Goal: Transaction & Acquisition: Purchase product/service

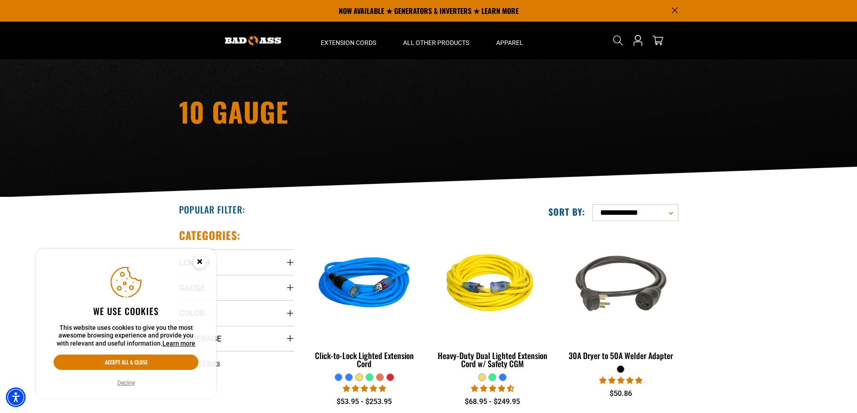
scroll to position [180, 0]
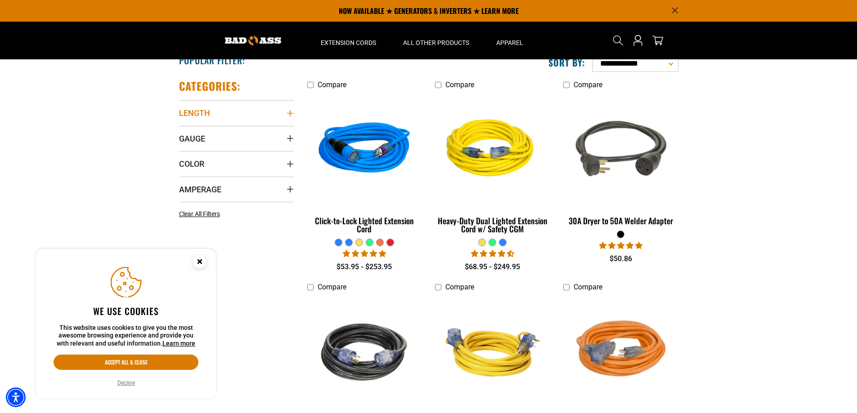
click at [289, 112] on icon "Length" at bounding box center [289, 113] width 7 height 7
click at [183, 163] on icon at bounding box center [182, 162] width 7 height 12
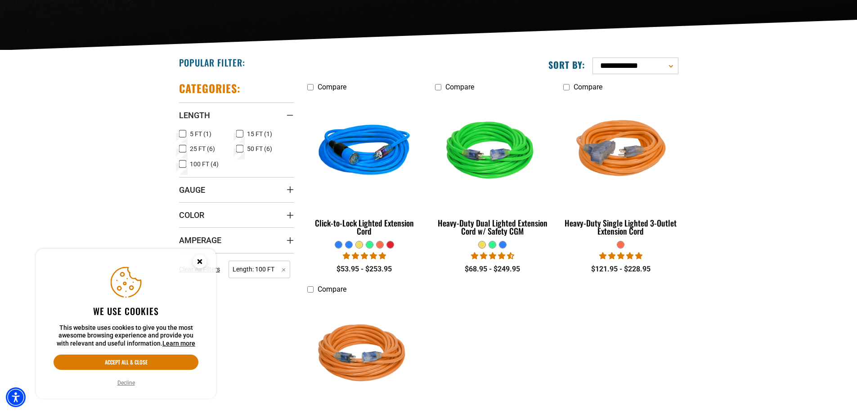
scroll to position [180, 0]
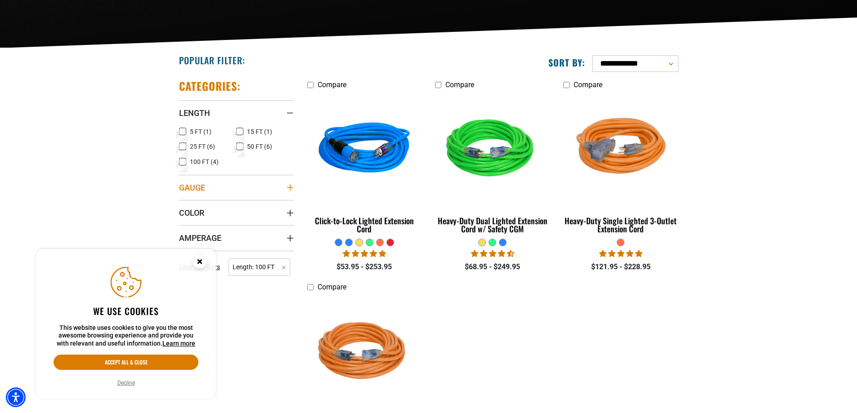
click at [288, 189] on icon "Gauge" at bounding box center [289, 187] width 7 height 7
click at [183, 206] on icon at bounding box center [182, 206] width 7 height 12
click at [291, 242] on icon "Amperage" at bounding box center [289, 242] width 6 height 6
click at [291, 242] on icon "Amperage" at bounding box center [289, 241] width 6 height 1
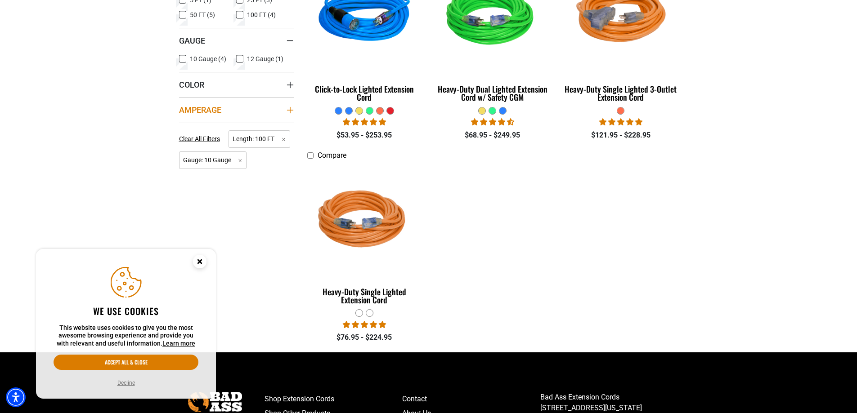
scroll to position [315, 0]
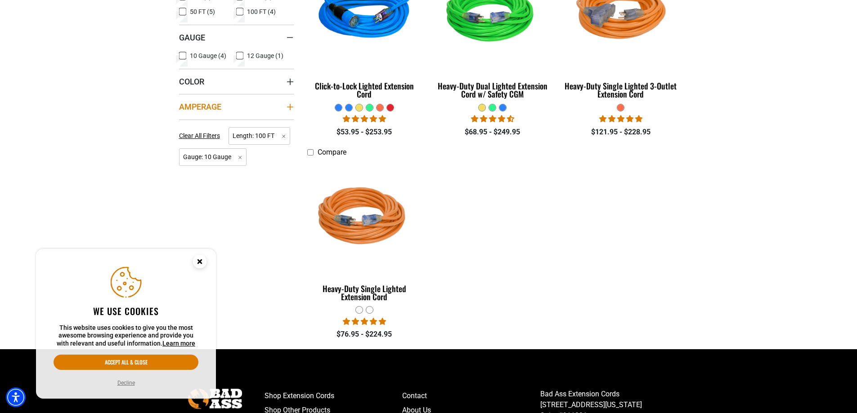
click at [290, 108] on icon "Amperage" at bounding box center [289, 107] width 6 height 6
click at [290, 108] on div "Amperage" at bounding box center [289, 106] width 7 height 7
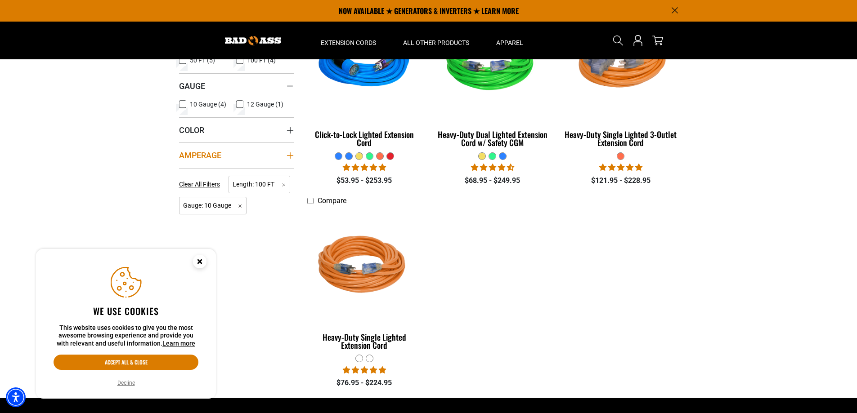
scroll to position [225, 0]
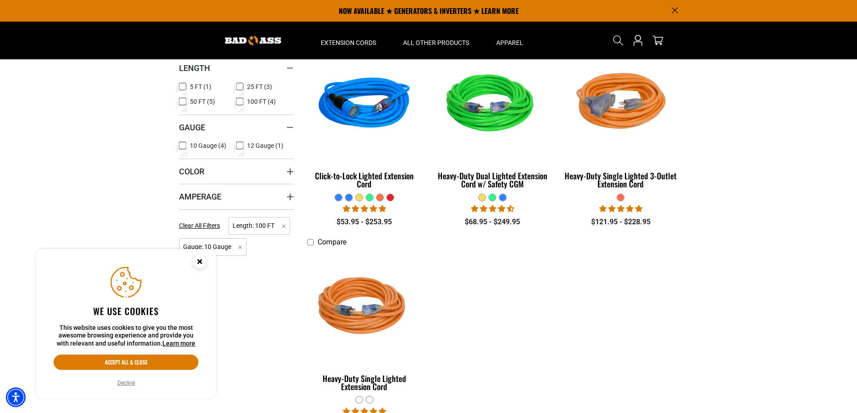
click at [183, 102] on icon at bounding box center [182, 102] width 7 height 12
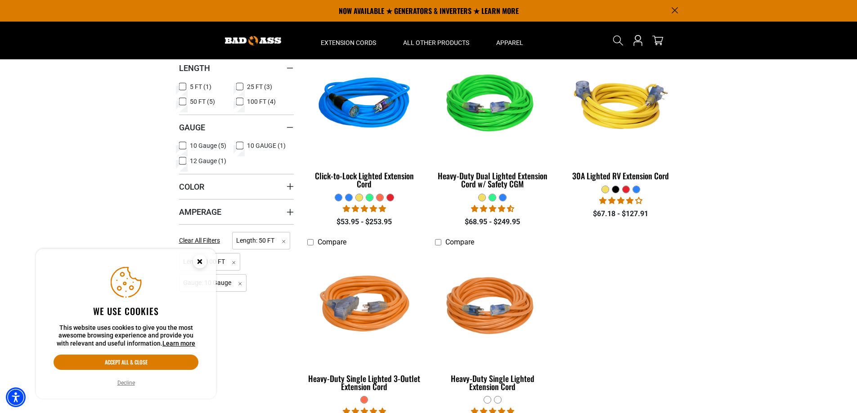
click at [242, 102] on icon at bounding box center [239, 101] width 5 height 5
click at [288, 210] on icon "Amperage" at bounding box center [289, 212] width 7 height 7
click at [236, 231] on rect at bounding box center [239, 230] width 7 height 7
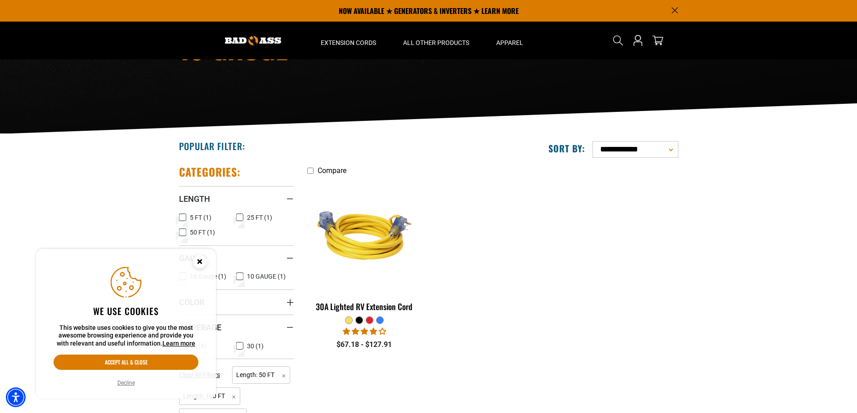
scroll to position [90, 0]
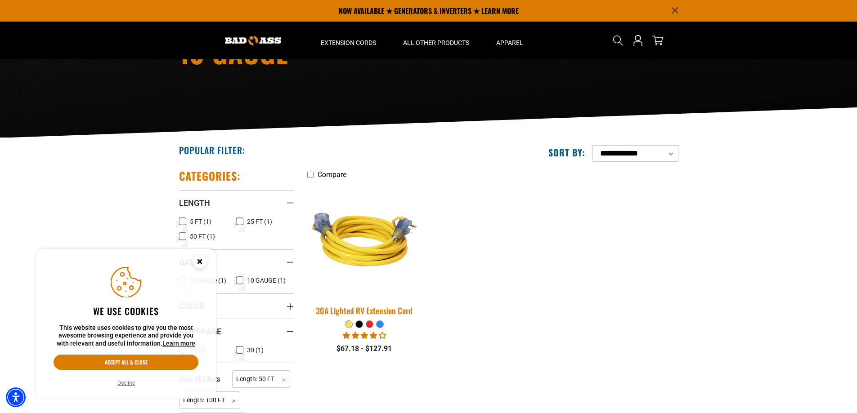
click at [373, 252] on img at bounding box center [364, 239] width 126 height 115
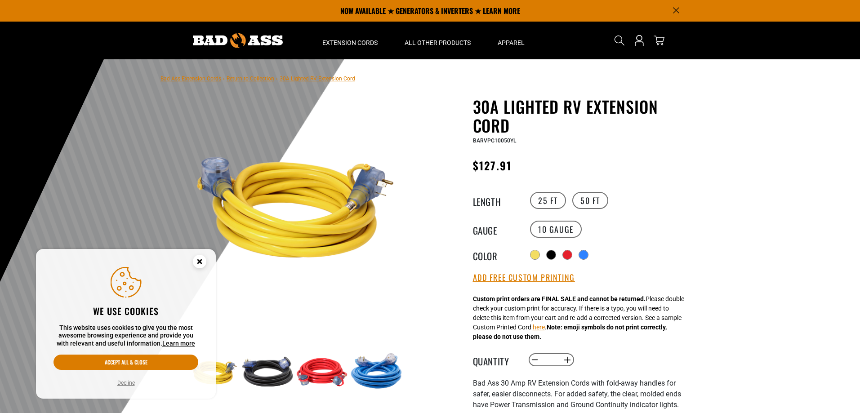
click at [196, 262] on circle "Cookie Consent" at bounding box center [199, 261] width 13 height 13
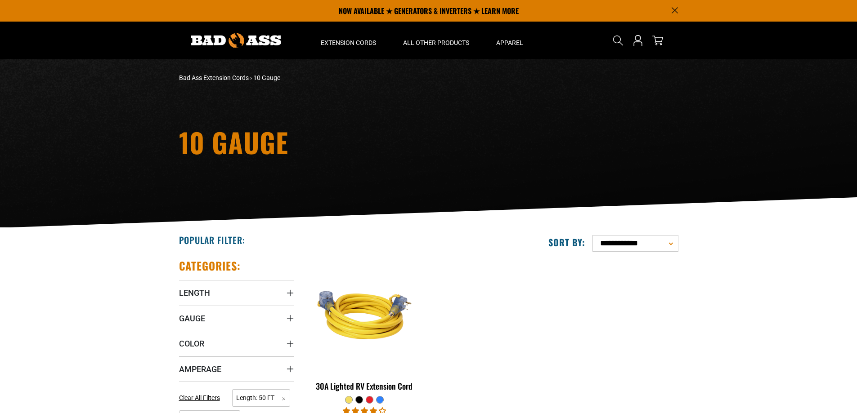
scroll to position [225, 0]
